Goal: Book appointment/travel/reservation

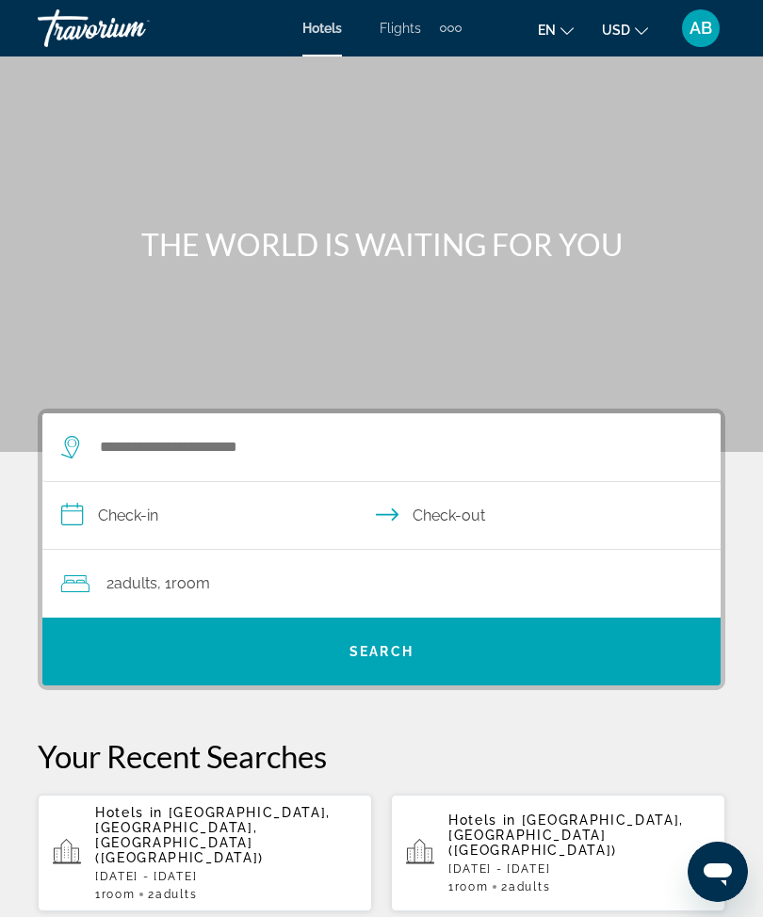
click at [264, 424] on div "Search widget" at bounding box center [372, 448] width 622 height 68
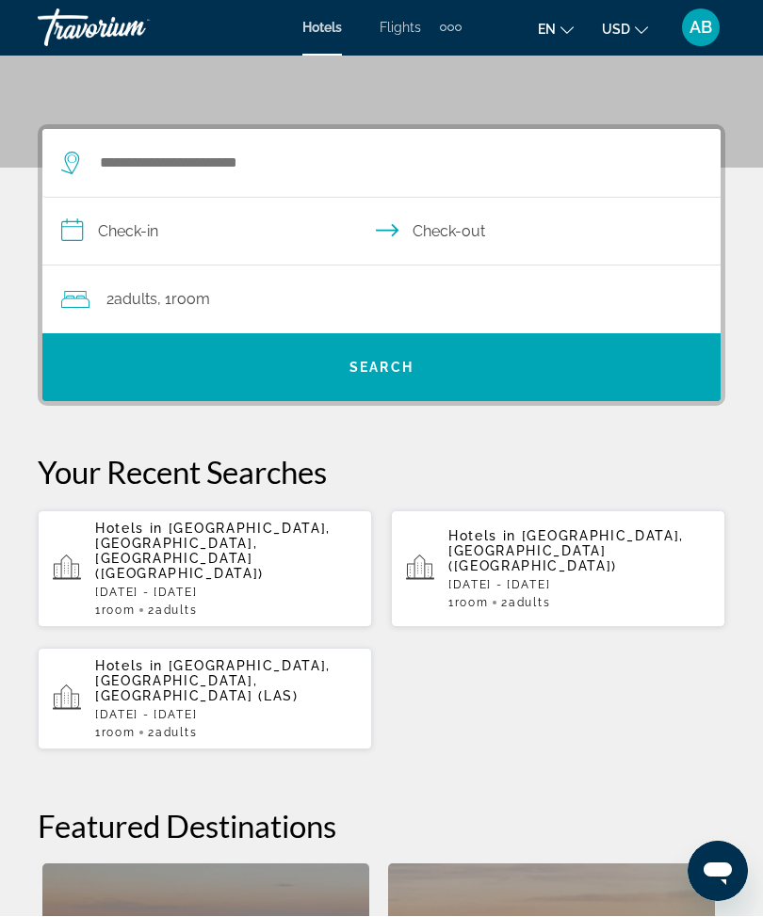
scroll to position [347, 0]
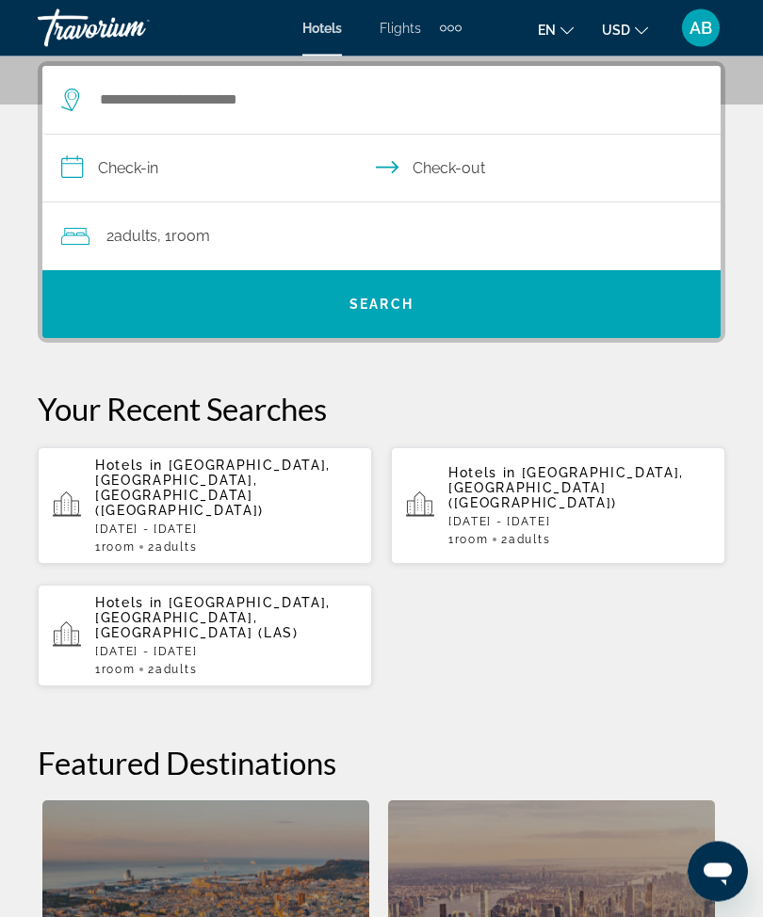
click at [254, 467] on span "[GEOGRAPHIC_DATA], [GEOGRAPHIC_DATA], [GEOGRAPHIC_DATA] ([GEOGRAPHIC_DATA])" at bounding box center [212, 489] width 235 height 60
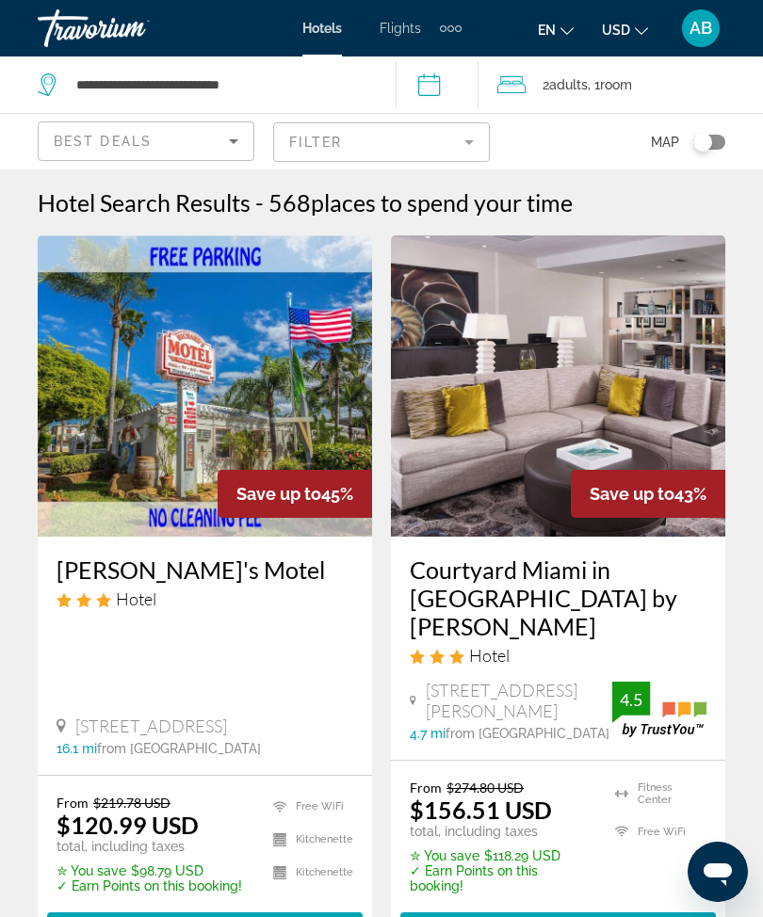
click at [524, 917] on span "Select Room" at bounding box center [557, 929] width 113 height 15
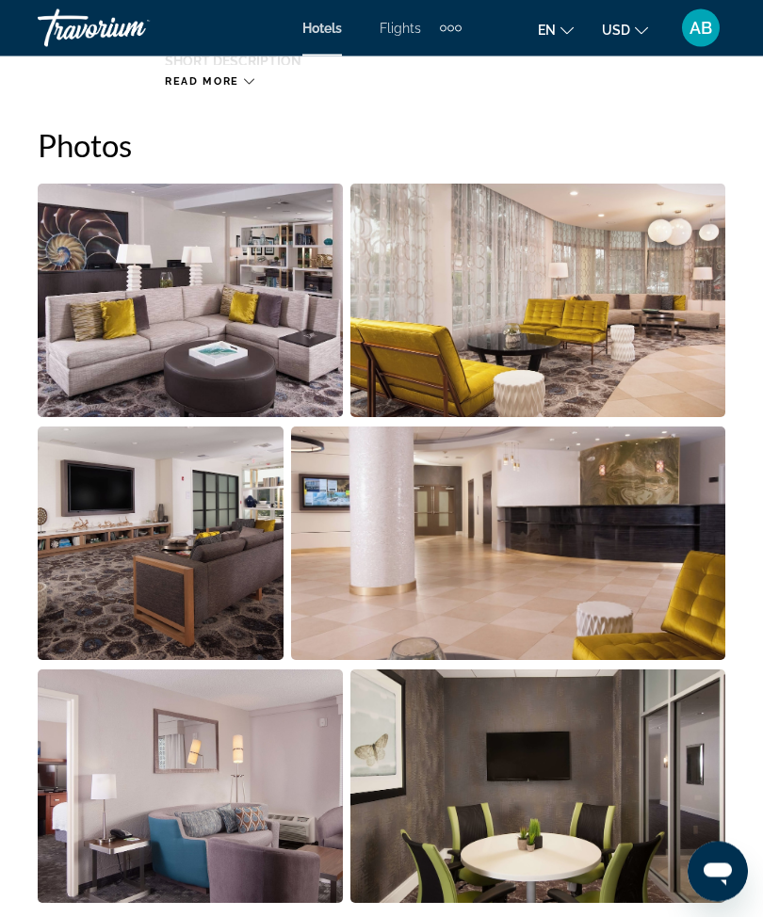
scroll to position [1170, 0]
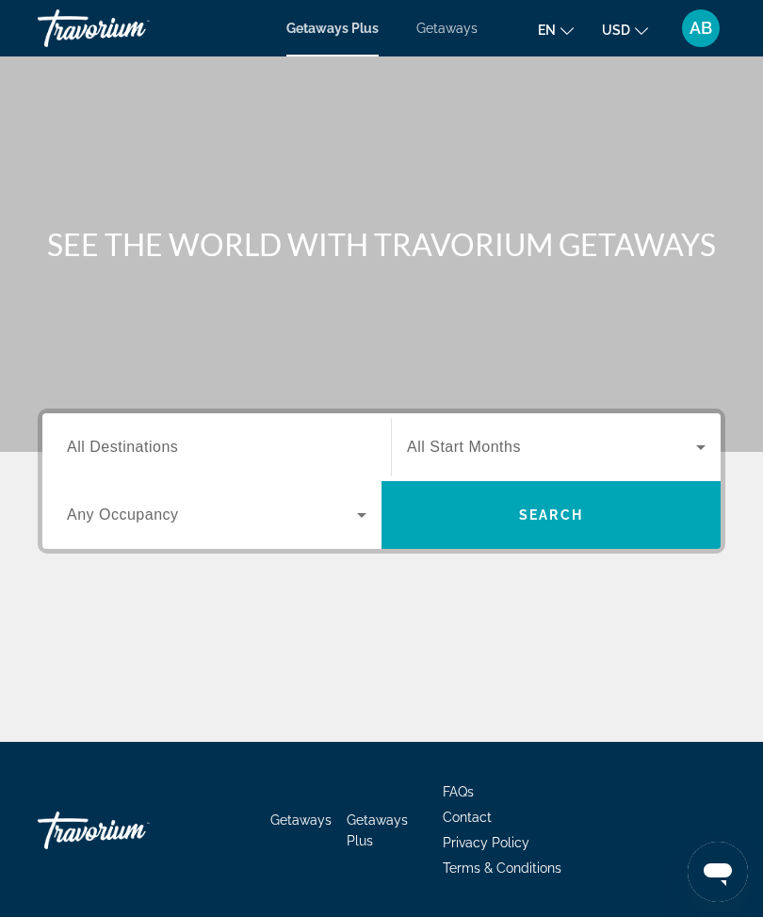
click at [452, 34] on span "Getaways" at bounding box center [446, 28] width 61 height 15
click at [219, 457] on input "Destination All Destinations" at bounding box center [217, 448] width 300 height 23
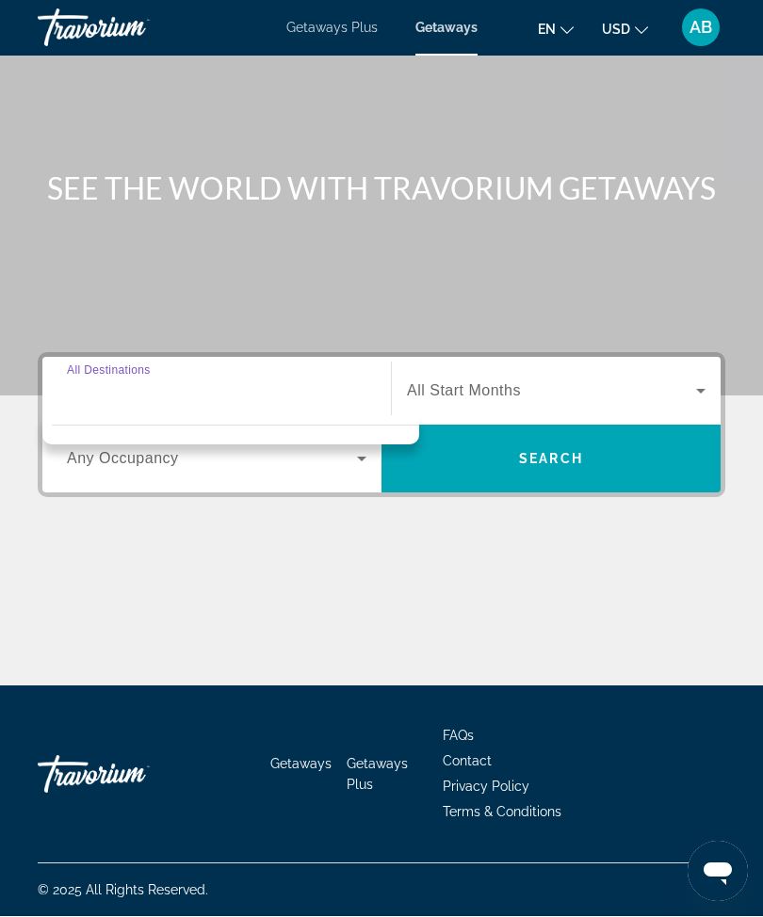
click at [132, 367] on div "Destination All Destinations" at bounding box center [217, 392] width 300 height 54
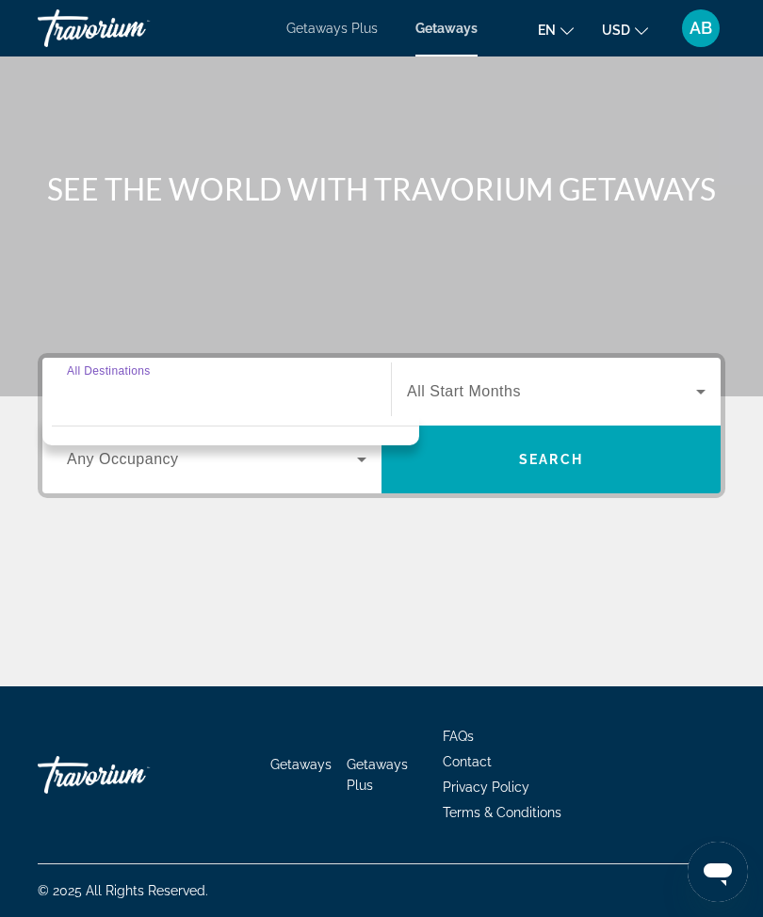
click at [127, 408] on div "Search widget" at bounding box center [217, 392] width 300 height 54
click at [325, 21] on span "Getaways Plus" at bounding box center [331, 28] width 91 height 15
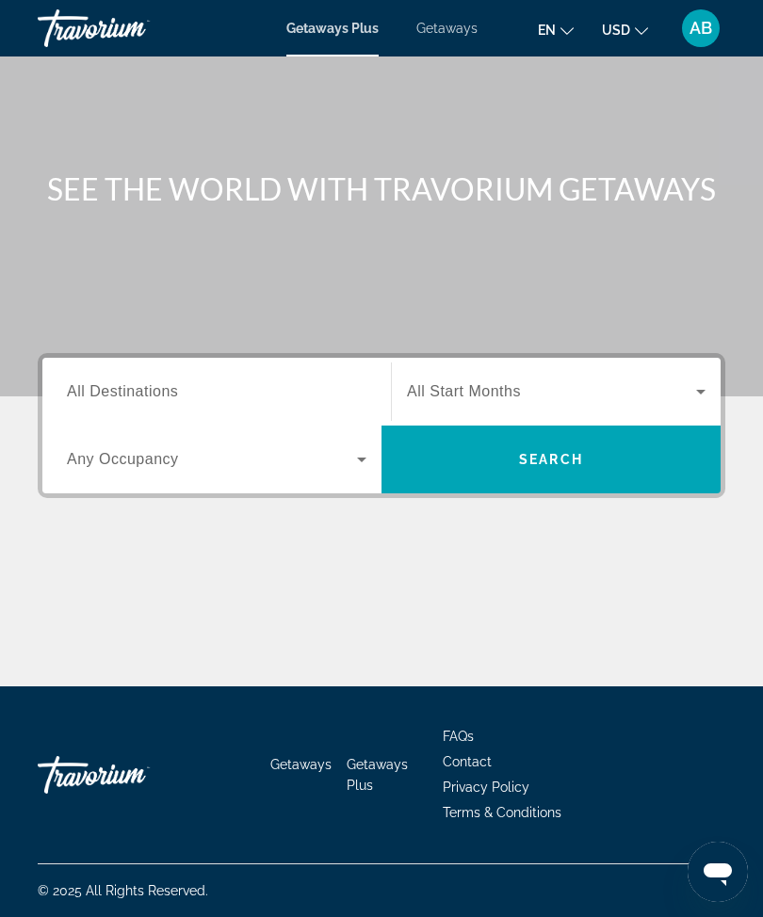
click at [455, 33] on span "Getaways" at bounding box center [446, 28] width 61 height 15
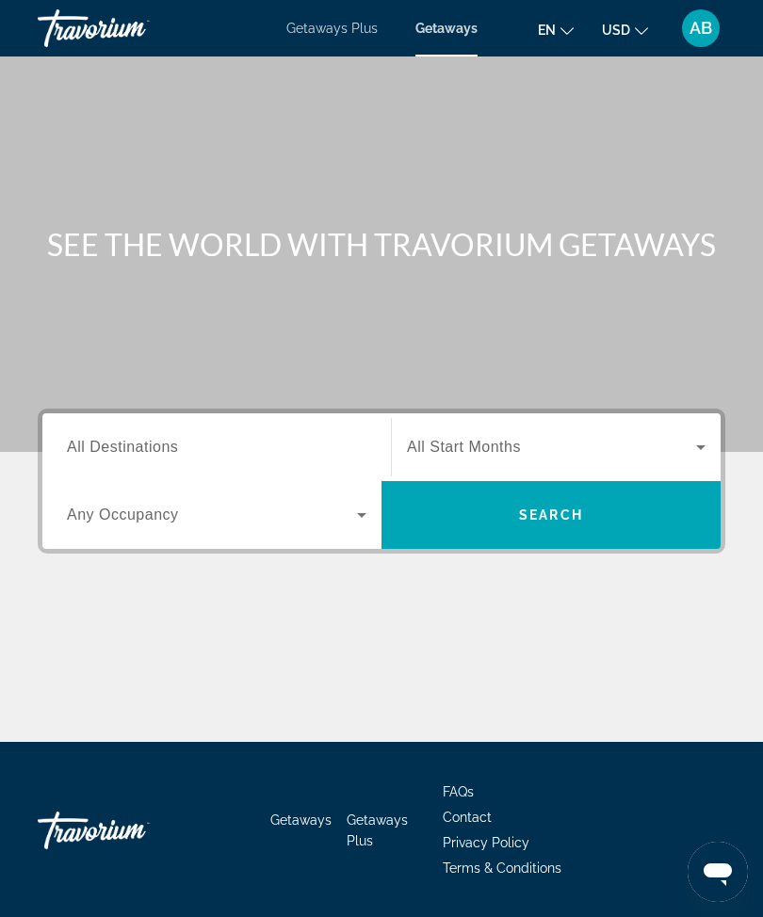
click at [127, 455] on span "All Destinations" at bounding box center [122, 447] width 111 height 16
click at [127, 456] on input "Destination All Destinations" at bounding box center [217, 448] width 300 height 23
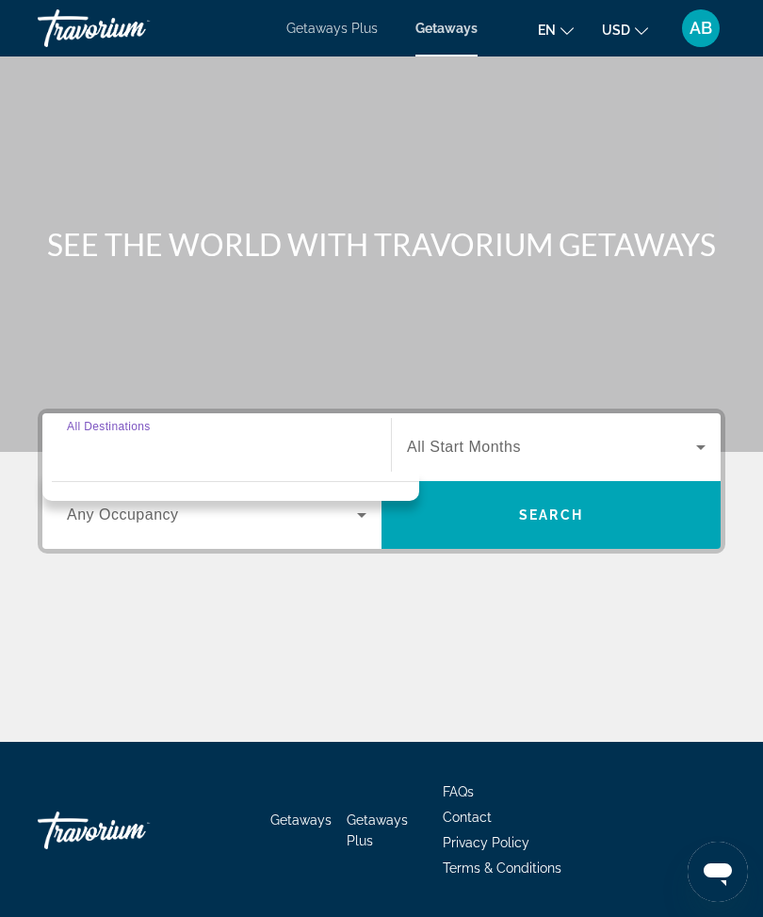
scroll to position [62, 0]
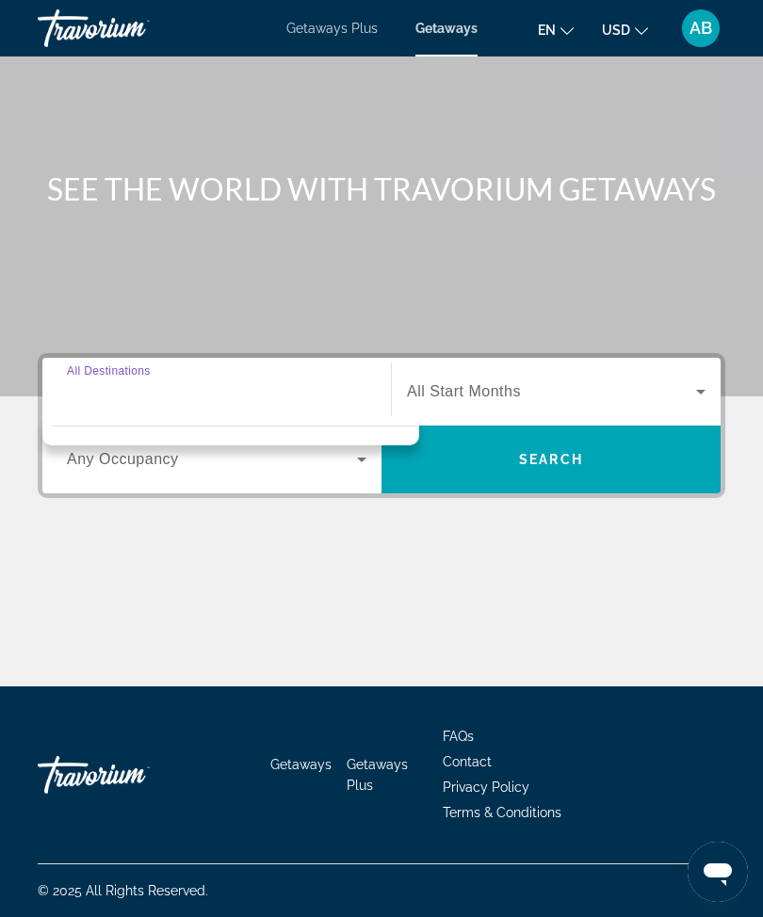
click at [197, 407] on div "Search widget" at bounding box center [217, 392] width 300 height 54
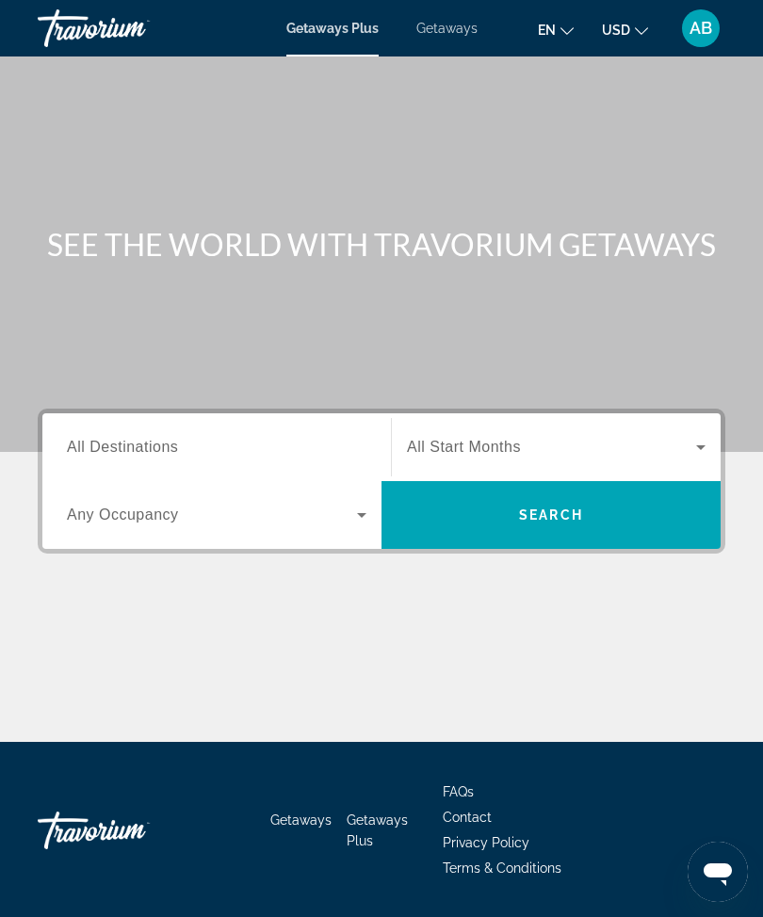
click at [444, 28] on span "Getaways" at bounding box center [446, 28] width 61 height 15
click at [159, 458] on div "Destination All Destinations" at bounding box center [217, 448] width 300 height 54
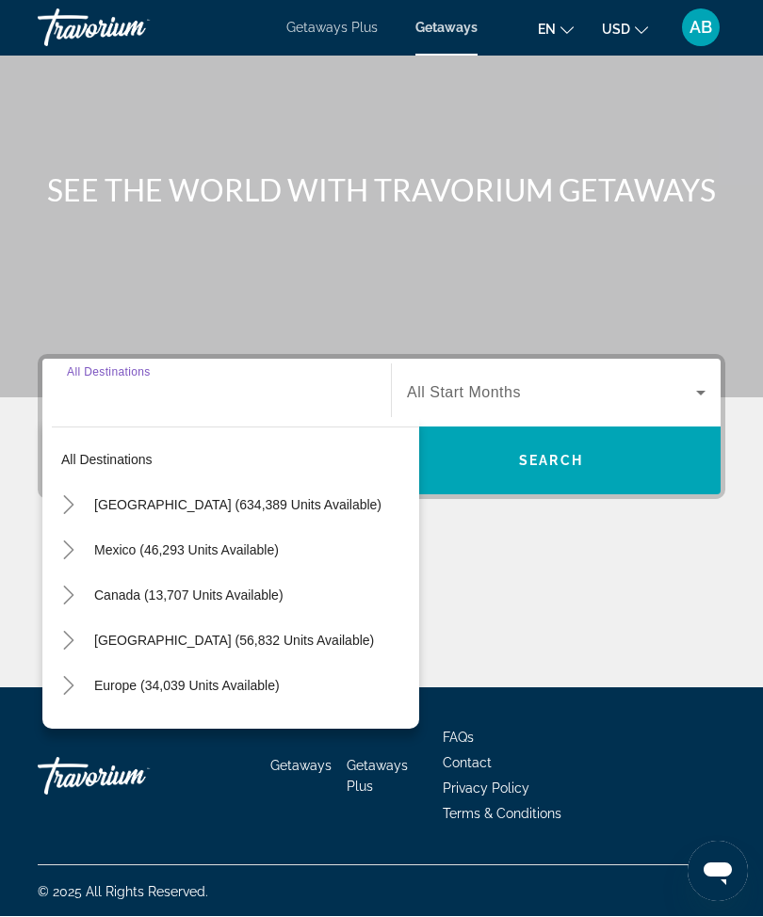
scroll to position [61, 0]
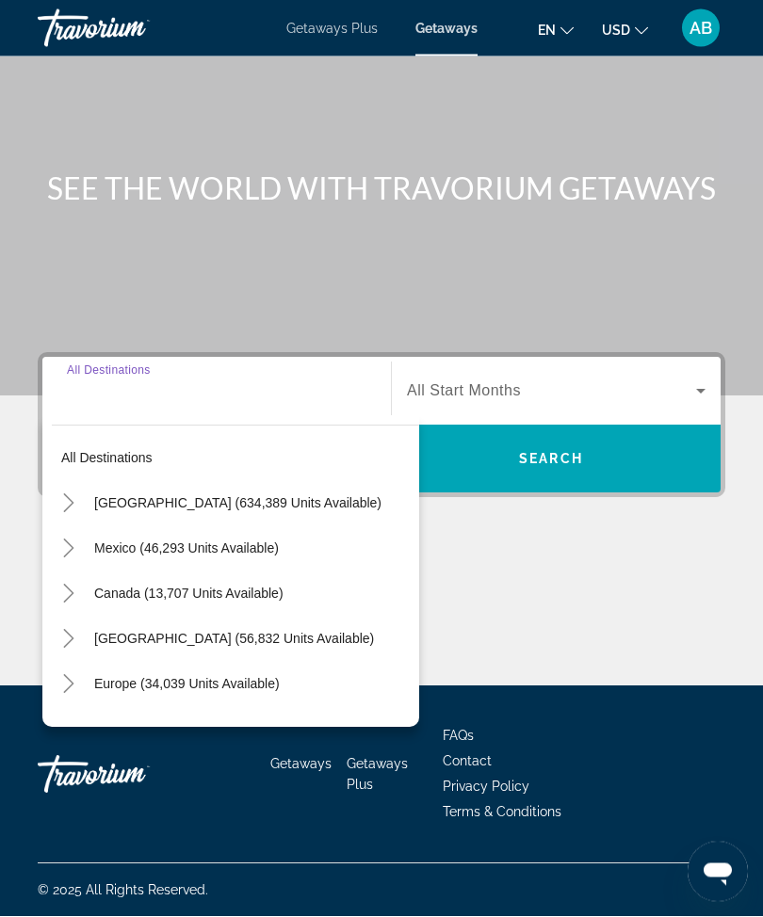
click at [61, 499] on icon "Toggle United States (634,389 units available)" at bounding box center [68, 504] width 19 height 19
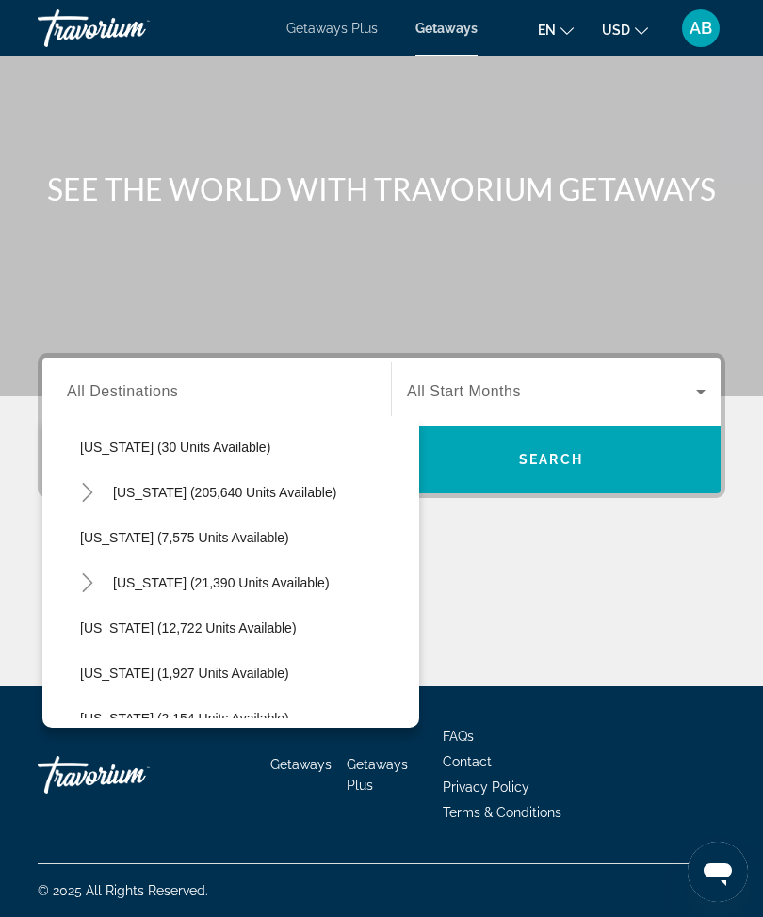
scroll to position [318, 0]
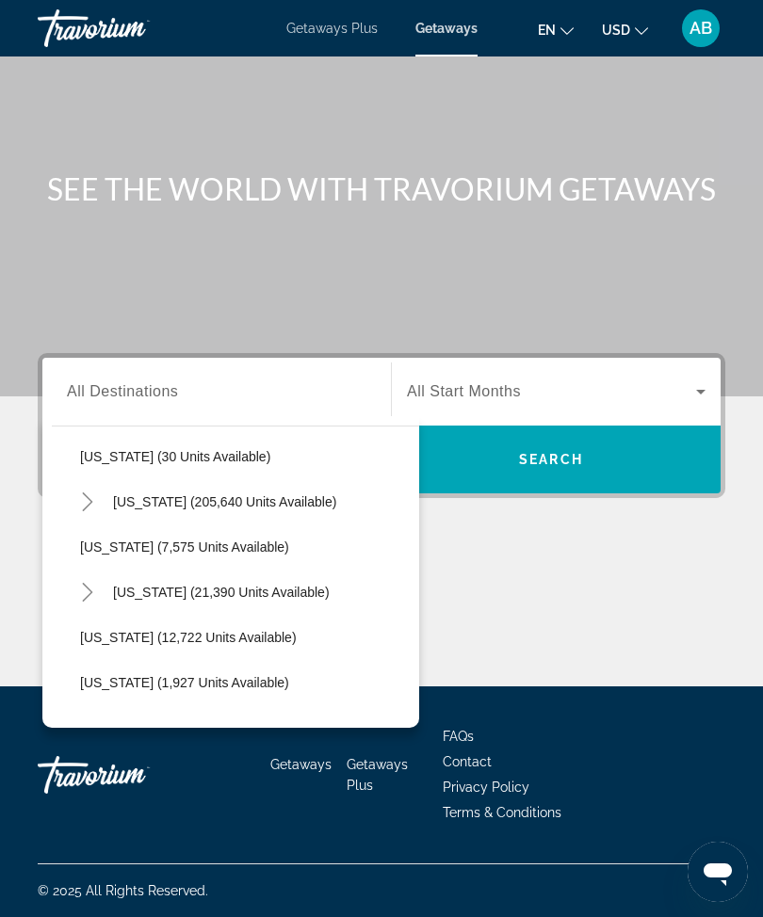
click at [86, 506] on mat-icon "Toggle Florida (205,640 units available)" at bounding box center [87, 502] width 33 height 33
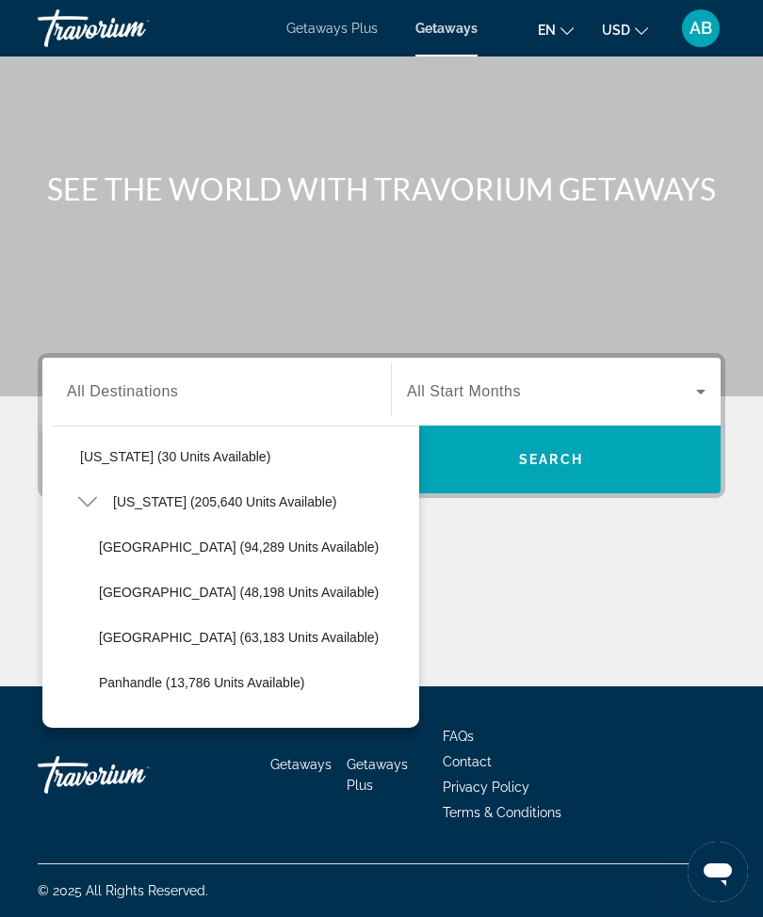
click at [276, 548] on span "Search widget" at bounding box center [254, 547] width 330 height 45
type input "**********"
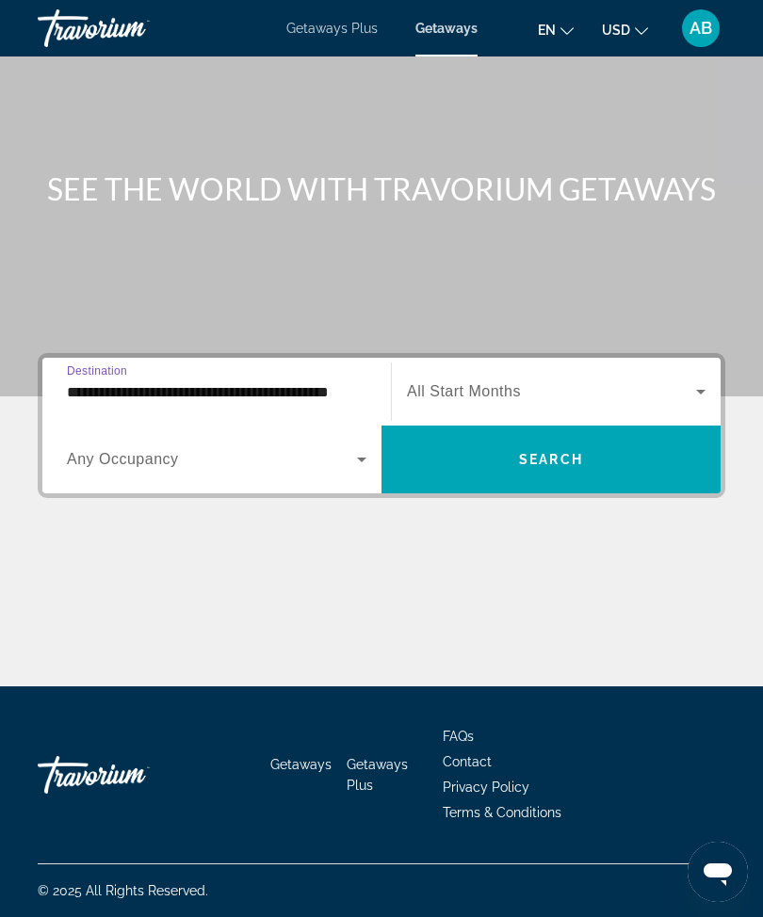
click at [538, 452] on span "Search" at bounding box center [551, 459] width 64 height 15
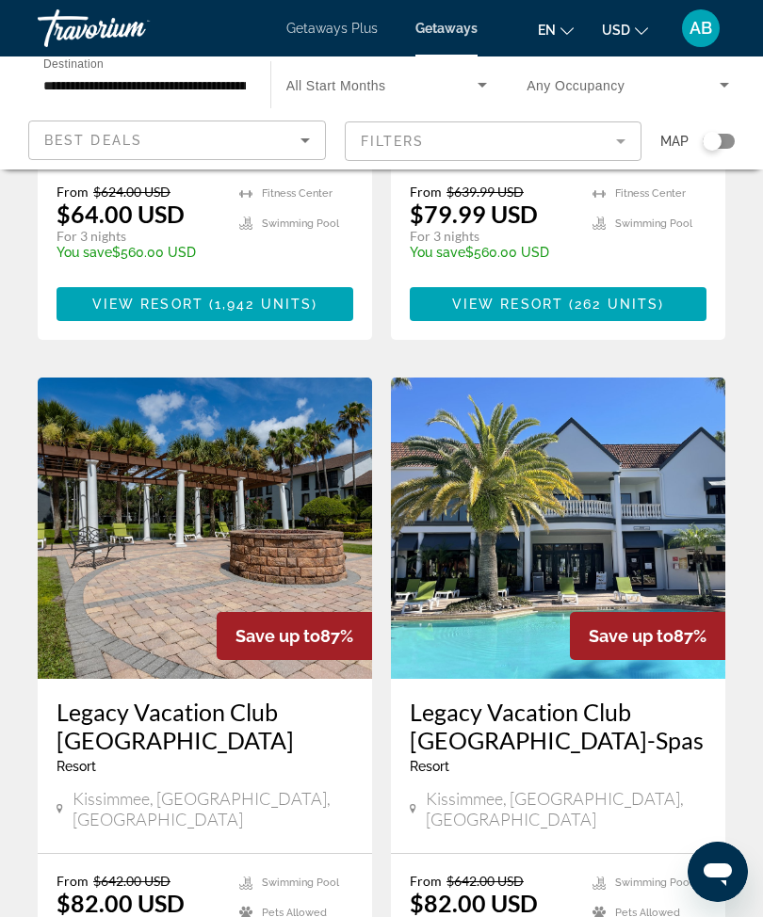
scroll to position [3576, 0]
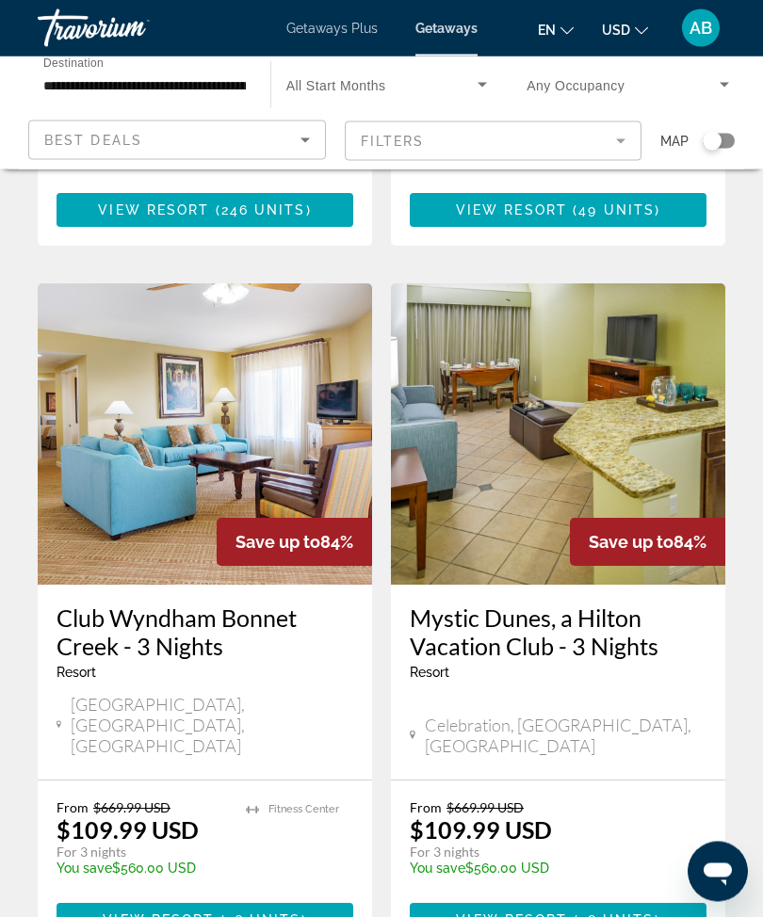
scroll to position [3660, 0]
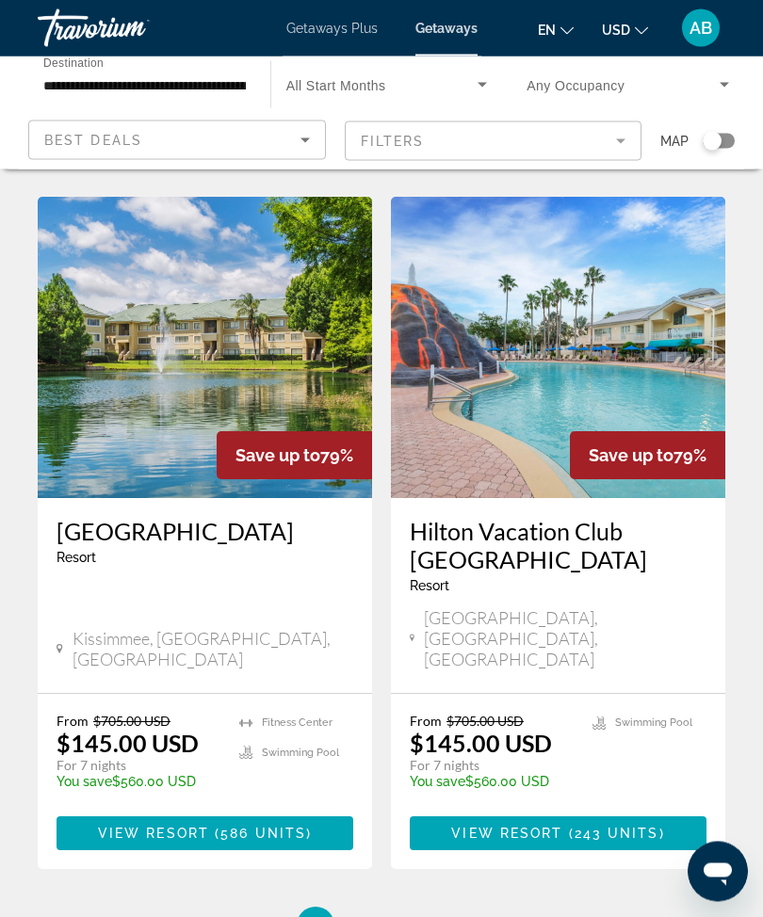
scroll to position [3547, 0]
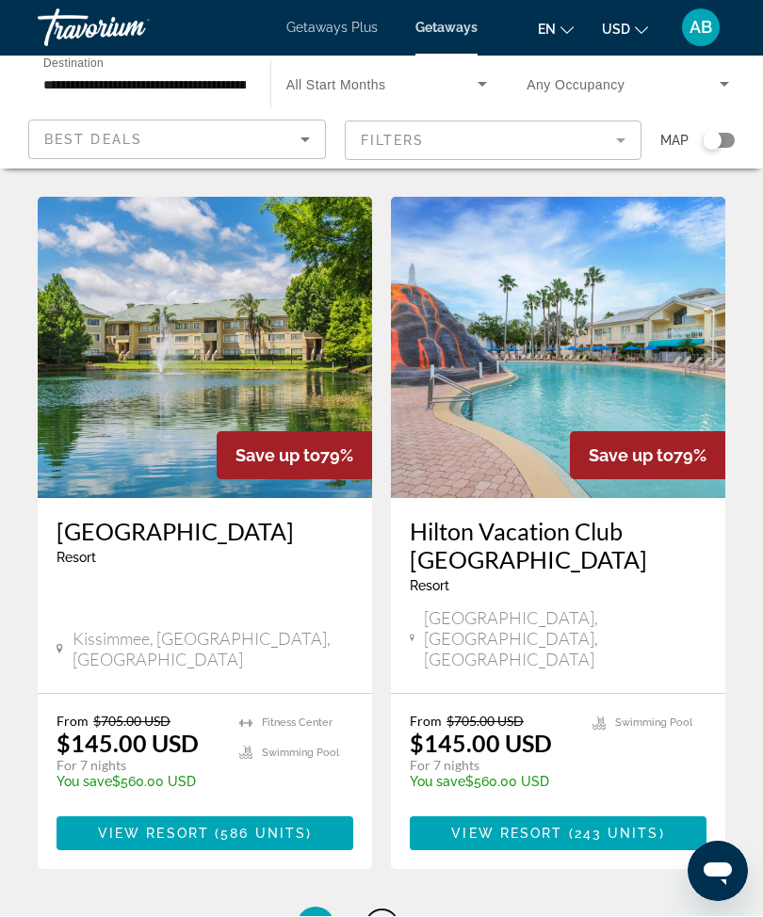
click at [387, 911] on link "page 4" at bounding box center [381, 927] width 33 height 33
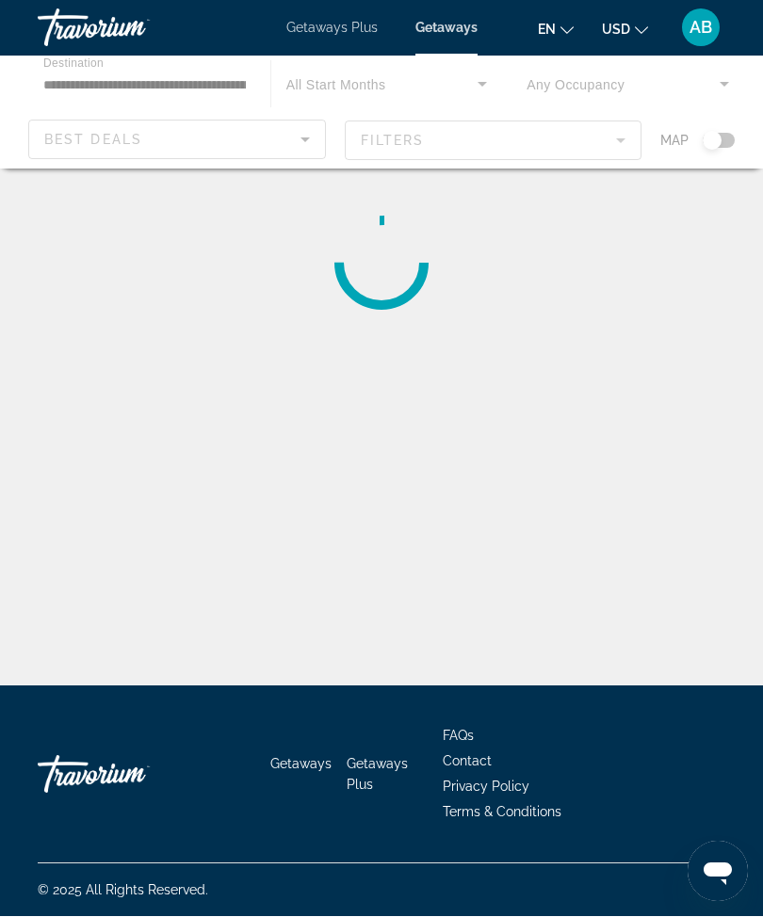
scroll to position [1, 0]
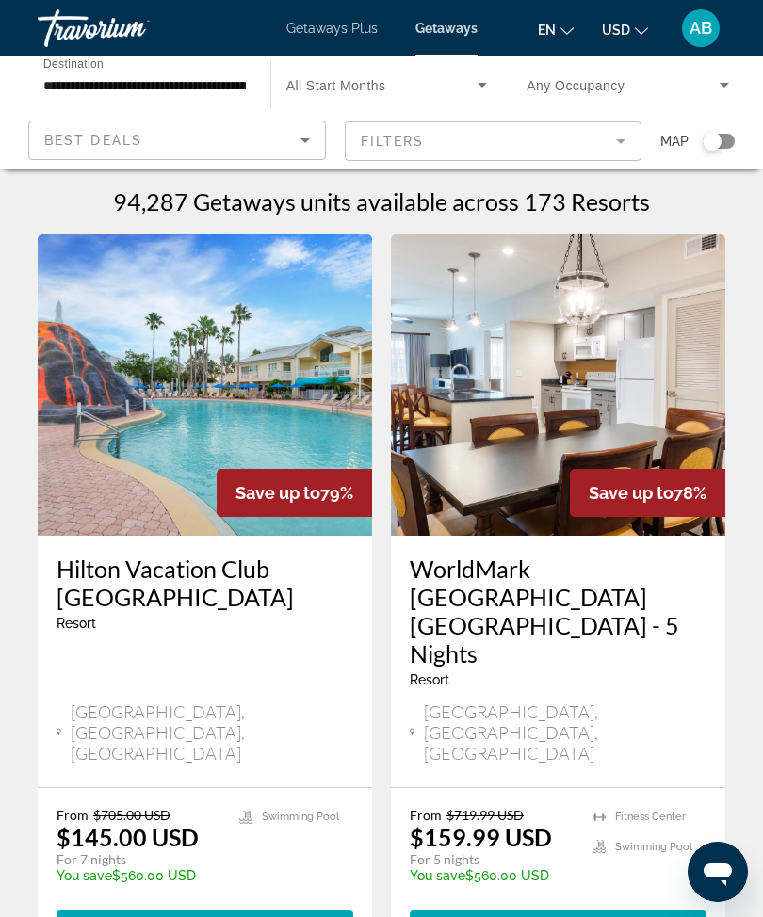
click at [604, 93] on span "Search widget" at bounding box center [623, 84] width 193 height 23
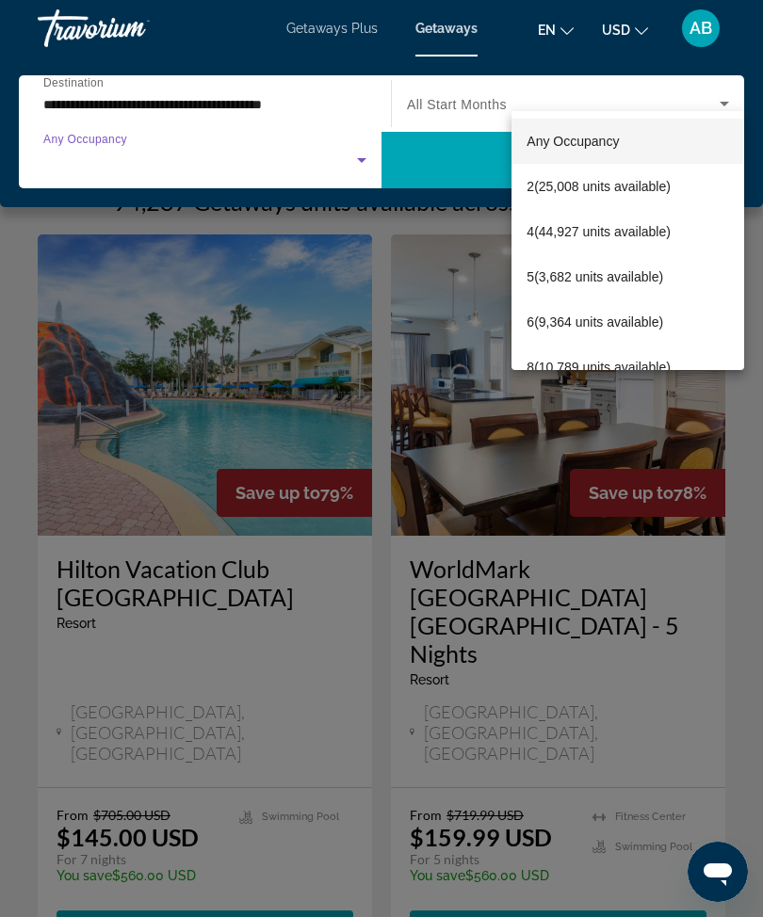
click at [375, 163] on div at bounding box center [381, 458] width 763 height 917
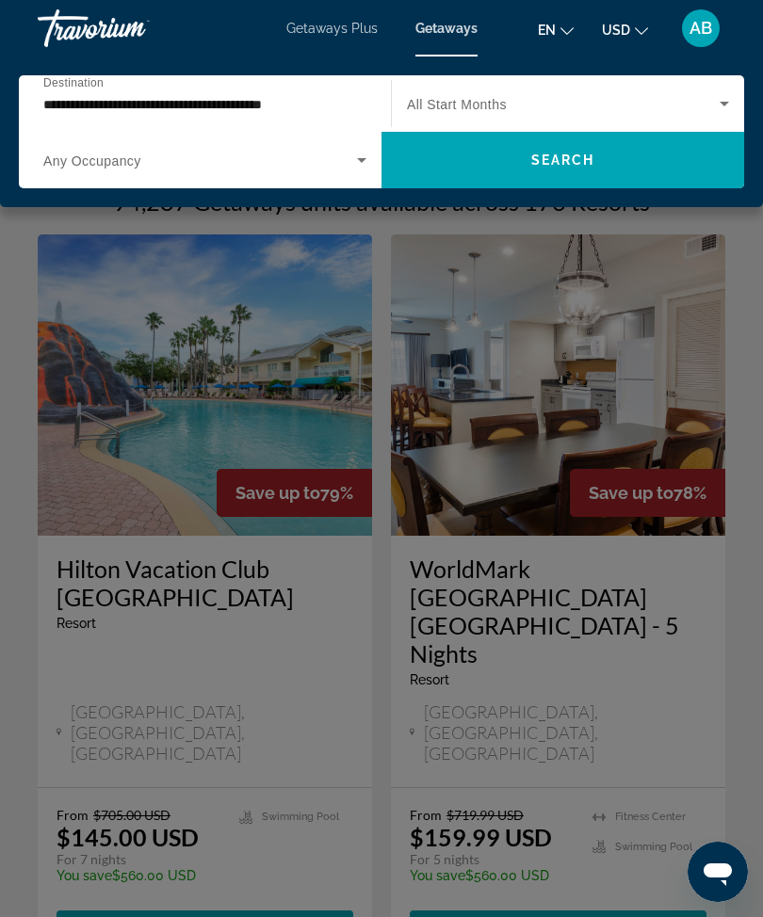
click at [722, 389] on div "Main content" at bounding box center [381, 458] width 763 height 917
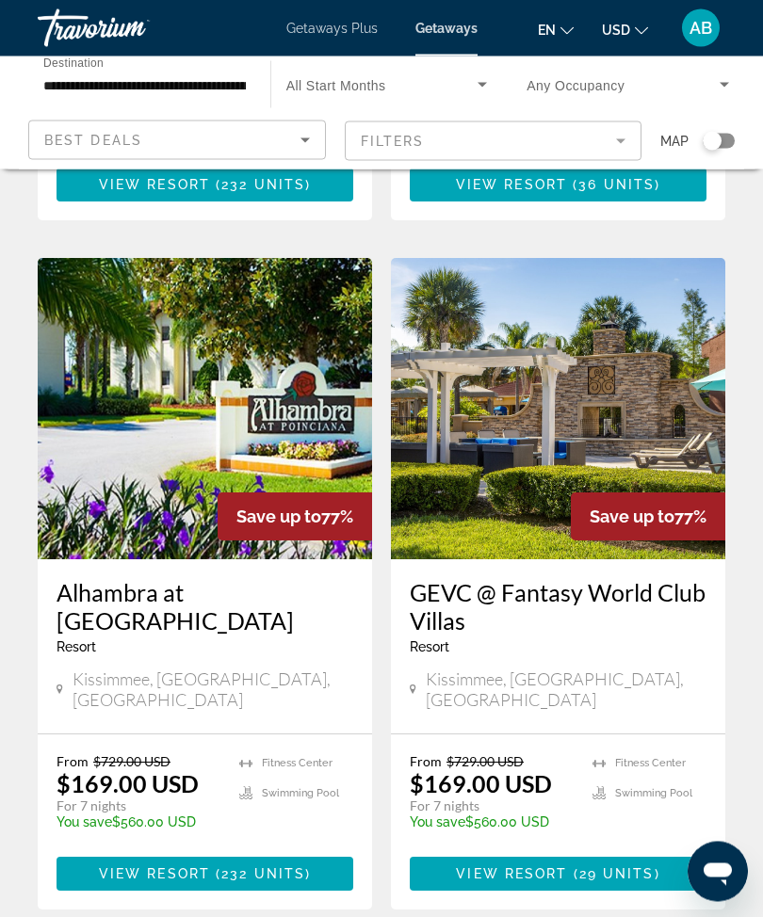
scroll to position [3576, 0]
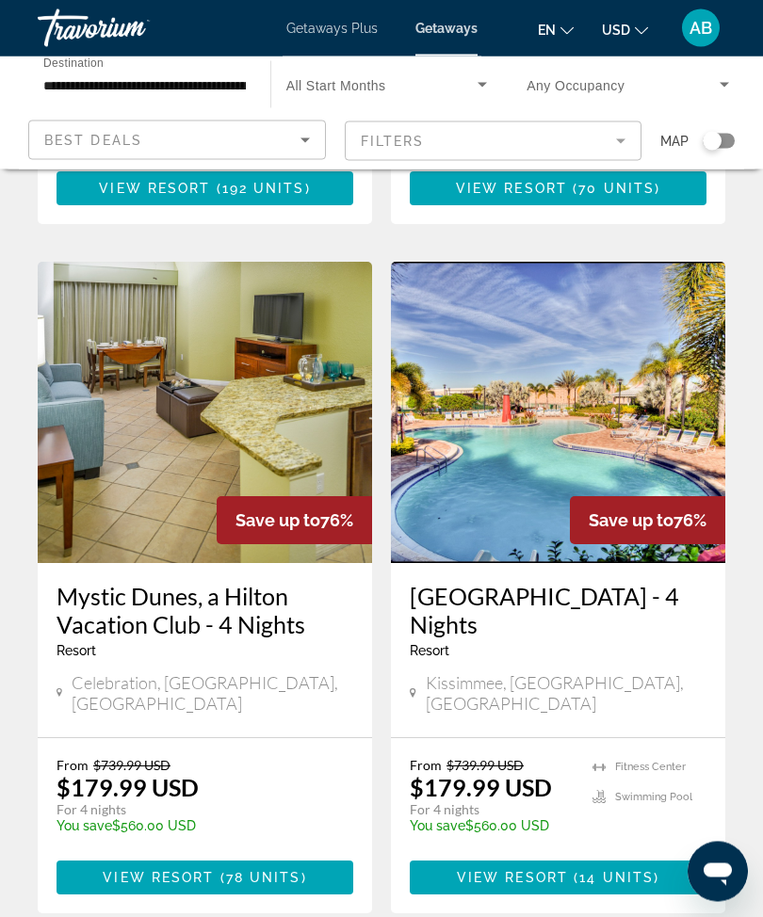
scroll to position [3455, 0]
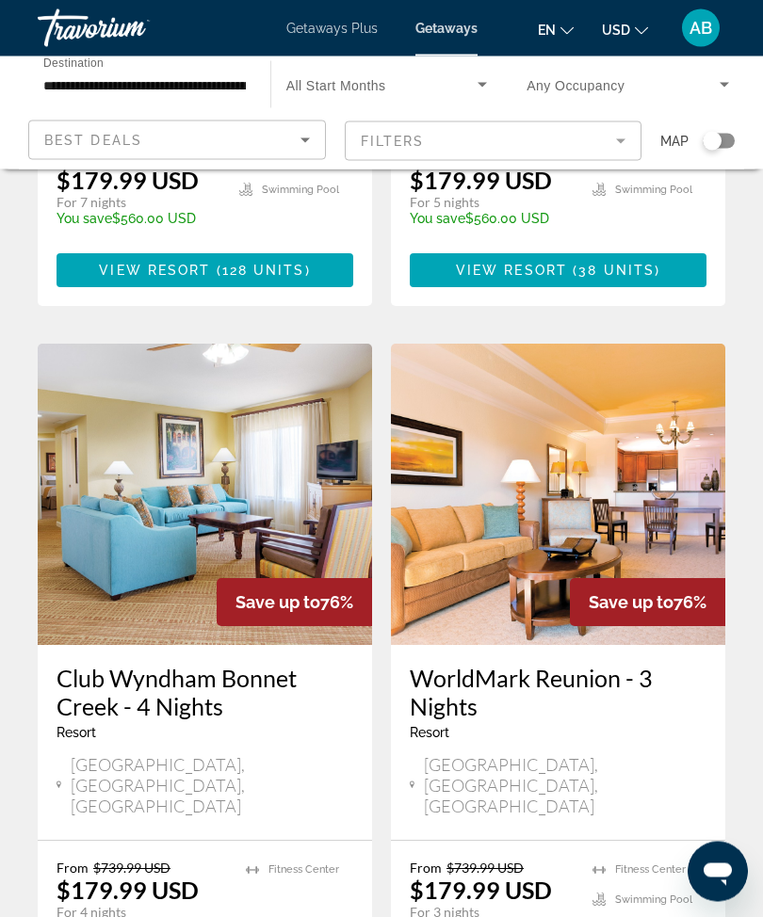
scroll to position [1258, 0]
